Goal: Find specific page/section: Find specific page/section

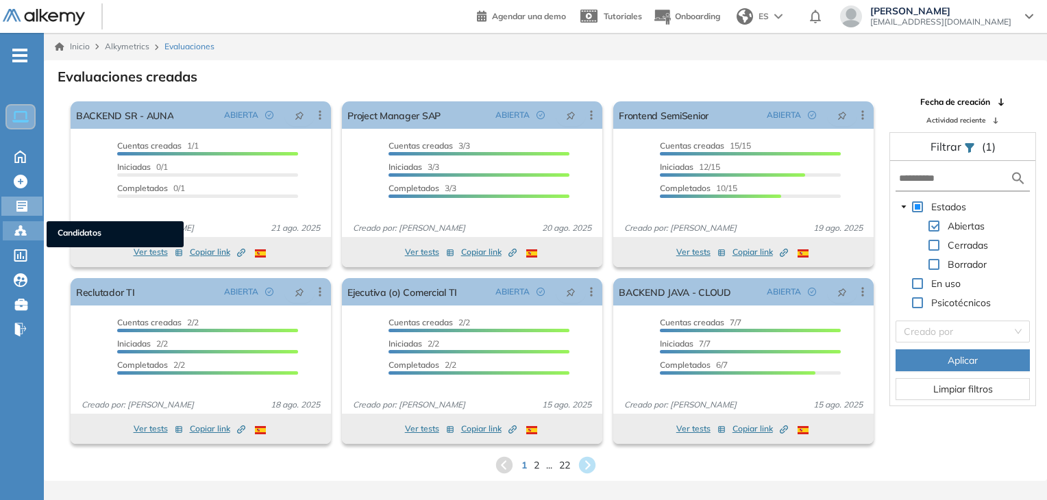
click at [30, 228] on div "Candidatos Candidatos" at bounding box center [23, 230] width 41 height 19
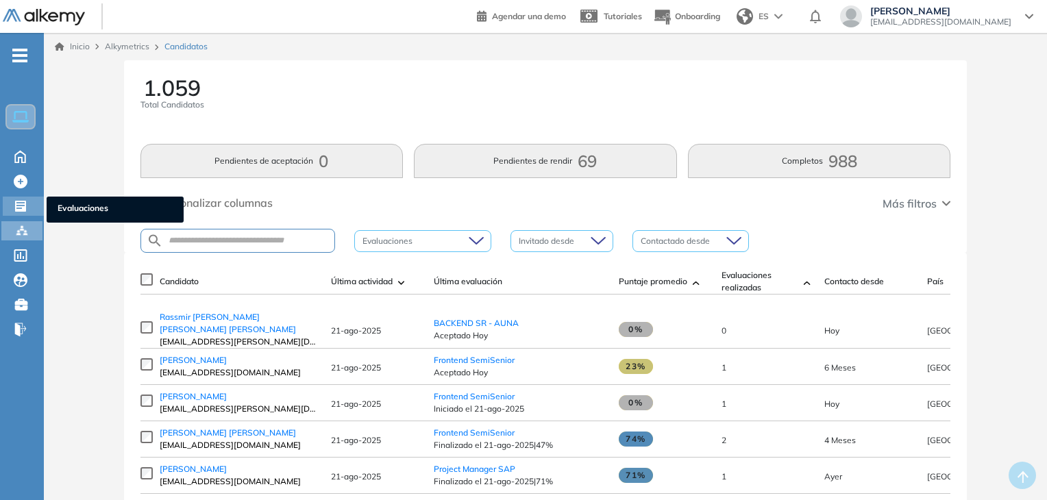
click at [24, 201] on icon at bounding box center [21, 206] width 14 height 14
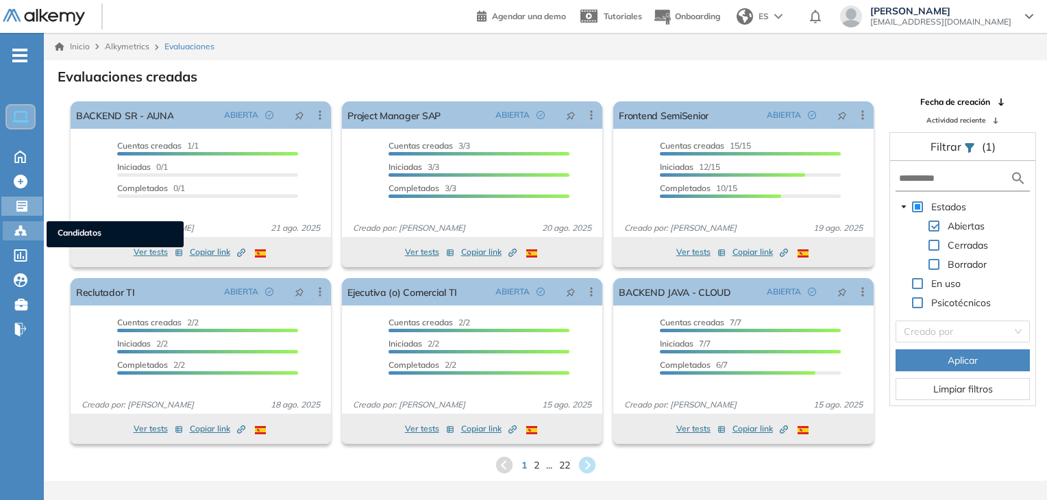
click at [19, 226] on circle at bounding box center [20, 226] width 3 height 3
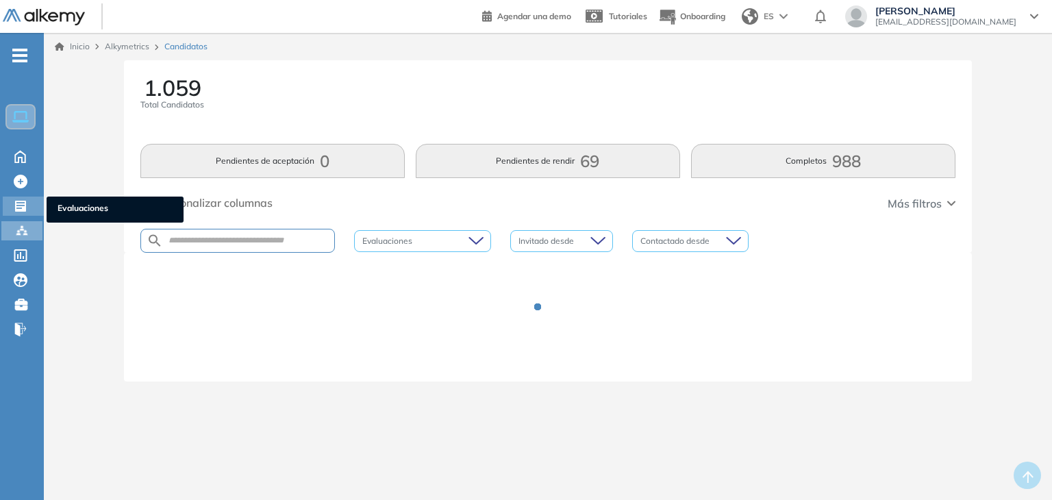
click at [18, 208] on icon at bounding box center [20, 206] width 11 height 11
